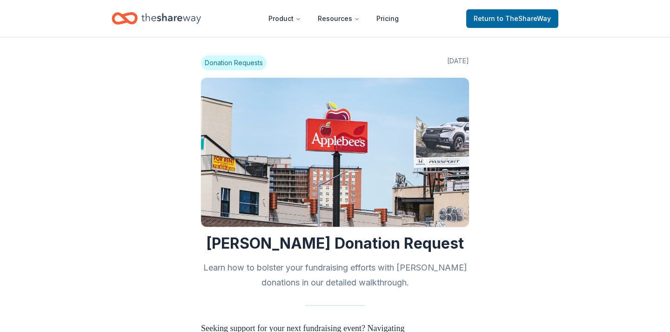
scroll to position [481, 0]
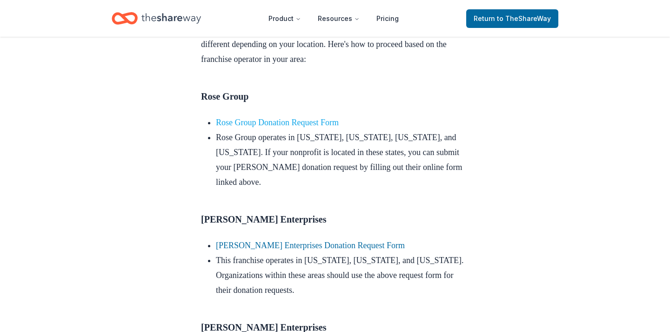
click at [235, 127] on link "Rose Group Donation Request Form" at bounding box center [277, 122] width 123 height 9
click at [252, 127] on link "Rose Group Donation Request Form" at bounding box center [277, 122] width 123 height 9
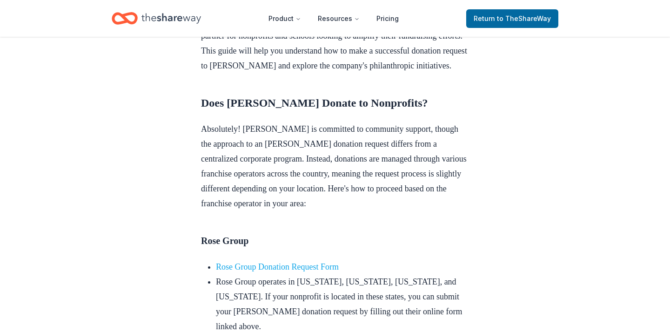
scroll to position [0, 0]
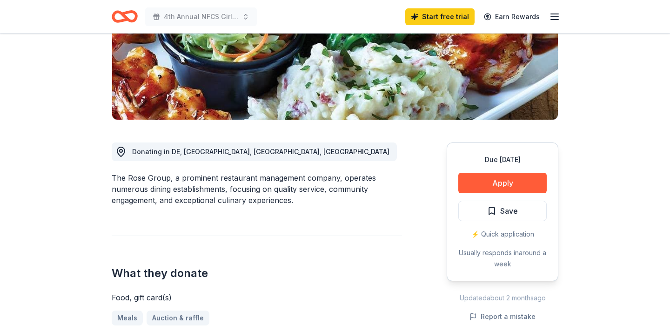
scroll to position [163, 0]
click at [465, 176] on button "Apply" at bounding box center [502, 183] width 88 height 20
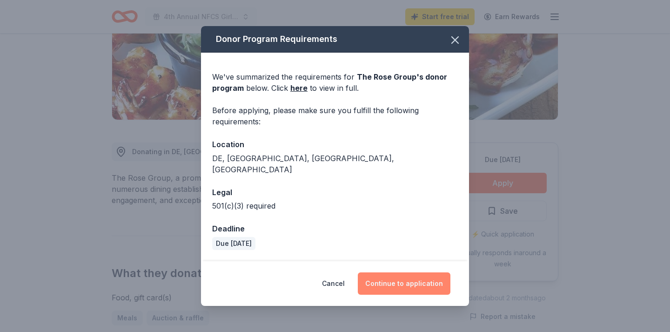
click at [422, 282] on button "Continue to application" at bounding box center [404, 283] width 93 height 22
